Goal: Task Accomplishment & Management: Manage account settings

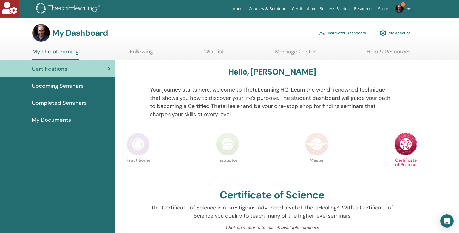
click at [341, 33] on link "Instructor Dashboard" at bounding box center [342, 33] width 47 height 12
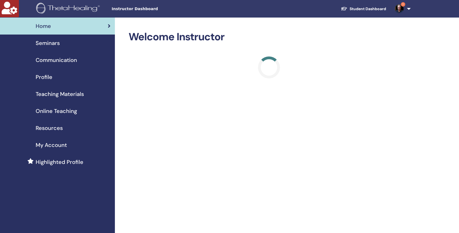
click at [50, 42] on span "Seminars" at bounding box center [48, 43] width 24 height 8
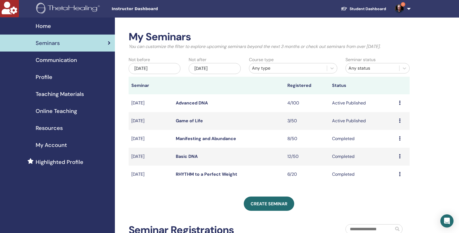
click at [197, 102] on link "Advanced DNA" at bounding box center [192, 103] width 32 height 6
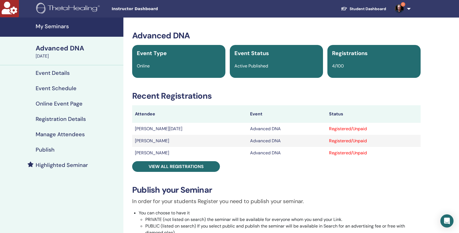
click at [51, 132] on h4 "Manage Attendees" at bounding box center [60, 134] width 49 height 7
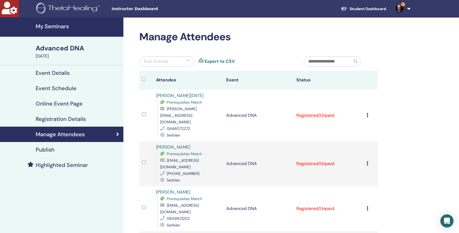
click at [46, 148] on h4 "Publish" at bounding box center [45, 149] width 19 height 7
